Goal: Information Seeking & Learning: Learn about a topic

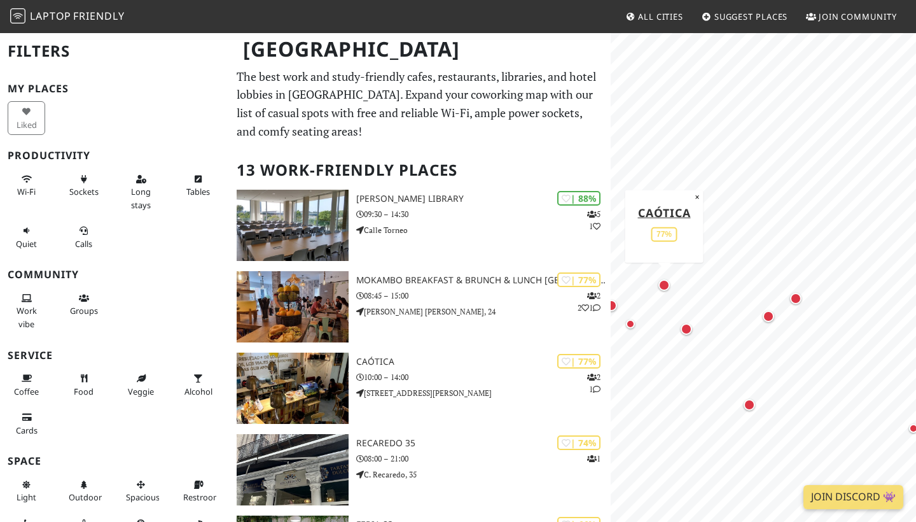
click at [447, 285] on div "Map marker" at bounding box center [664, 284] width 11 height 11
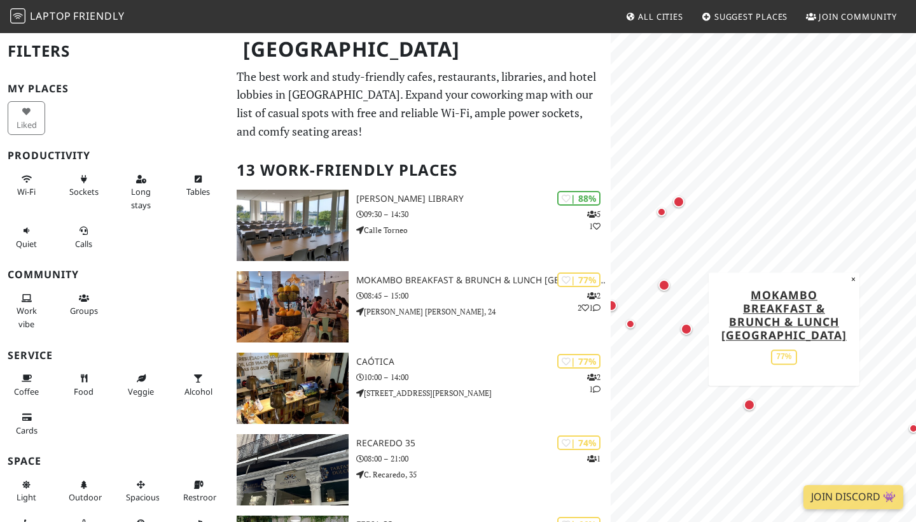
click at [447, 328] on div "Map marker" at bounding box center [686, 328] width 11 height 11
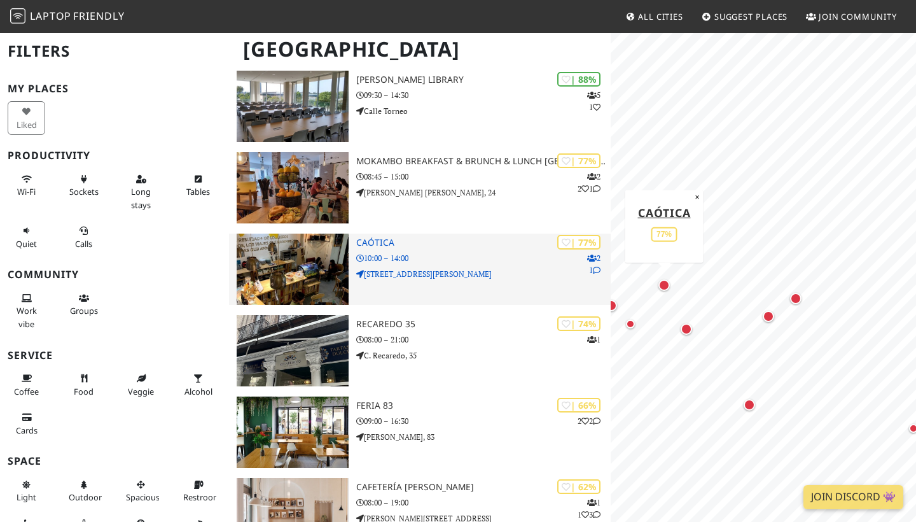
scroll to position [117, 0]
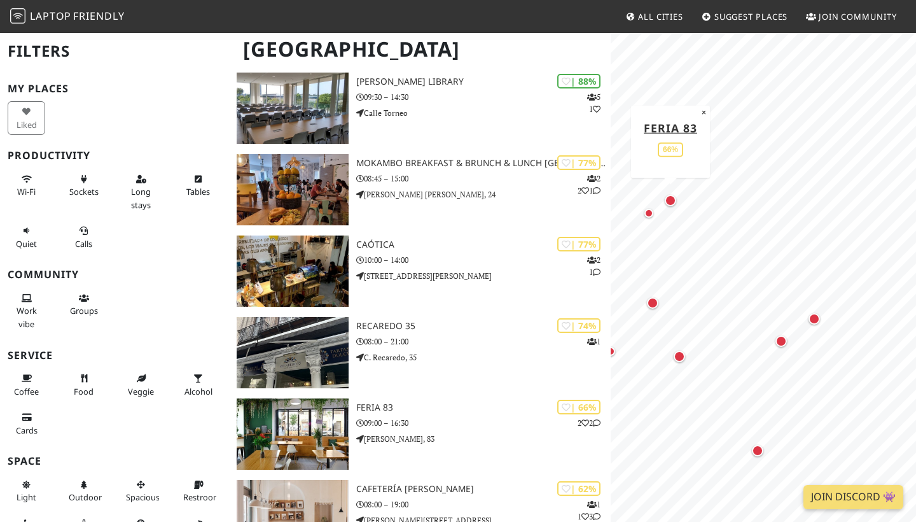
click at [447, 201] on div "Map marker" at bounding box center [670, 200] width 11 height 11
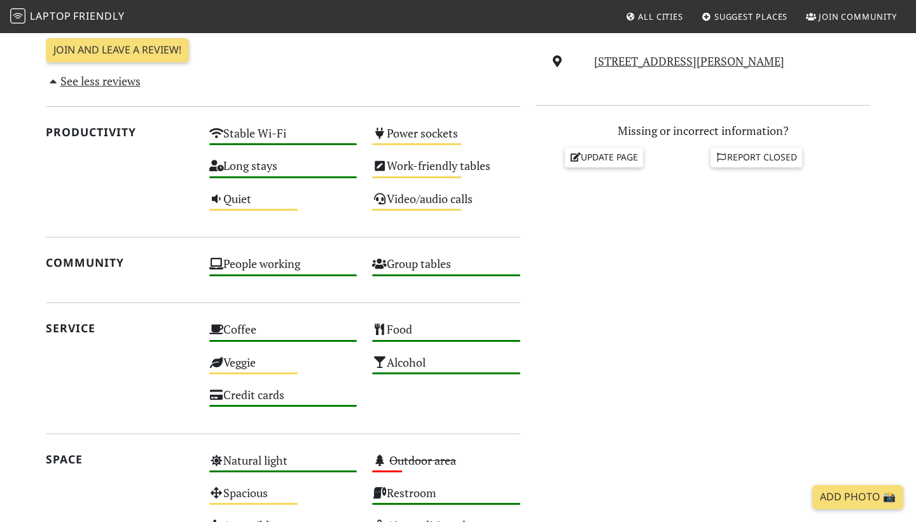
scroll to position [501, 0]
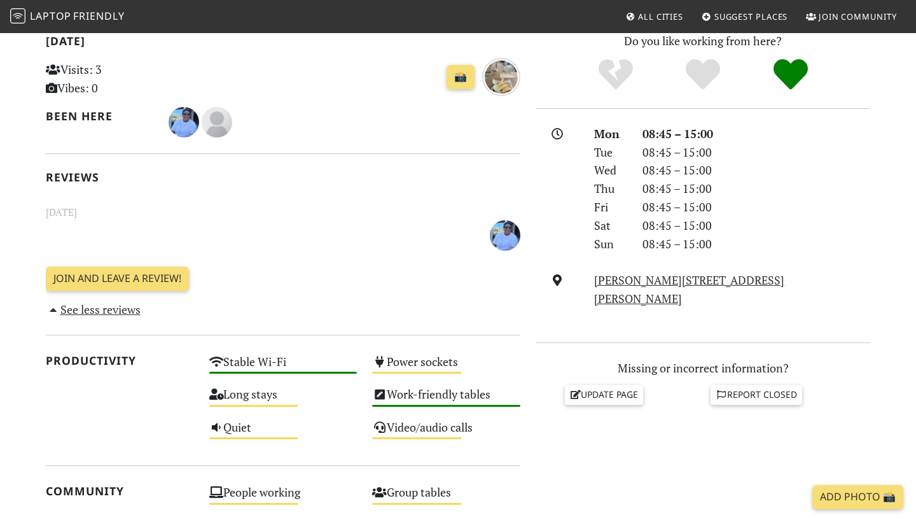
scroll to position [283, 0]
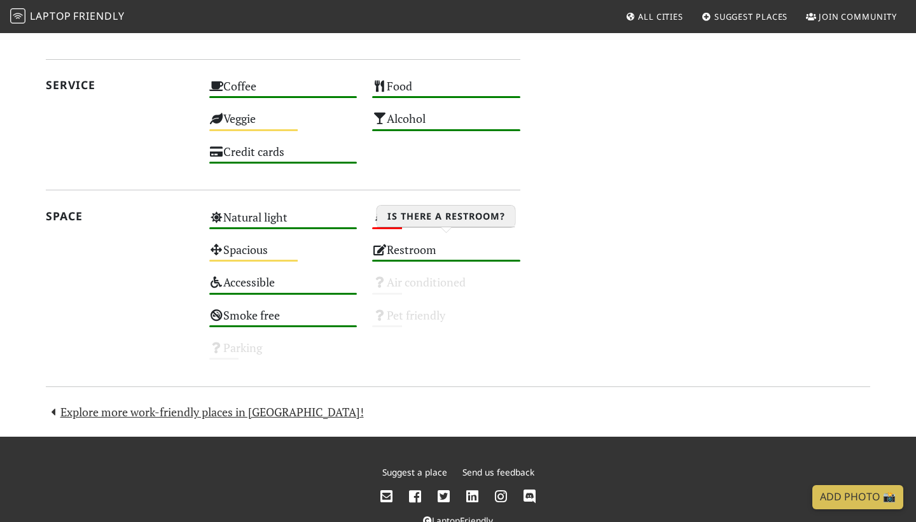
scroll to position [877, 0]
